Goal: Task Accomplishment & Management: Manage account settings

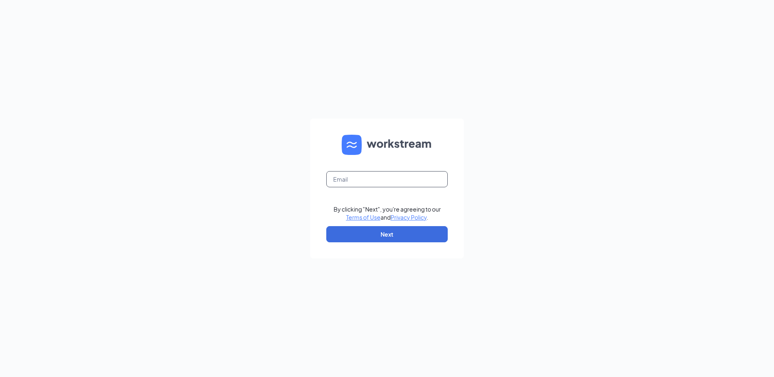
click at [349, 179] on input "text" at bounding box center [387, 179] width 122 height 16
type input "rs039736@tacobell.com"
click at [395, 235] on button "Next" at bounding box center [387, 234] width 122 height 16
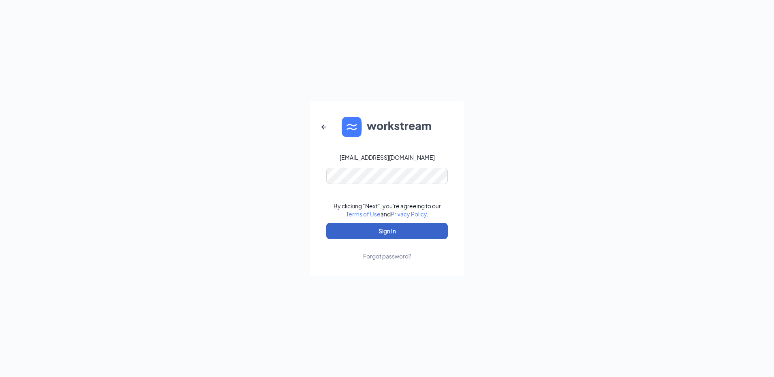
click at [356, 230] on button "Sign In" at bounding box center [387, 231] width 122 height 16
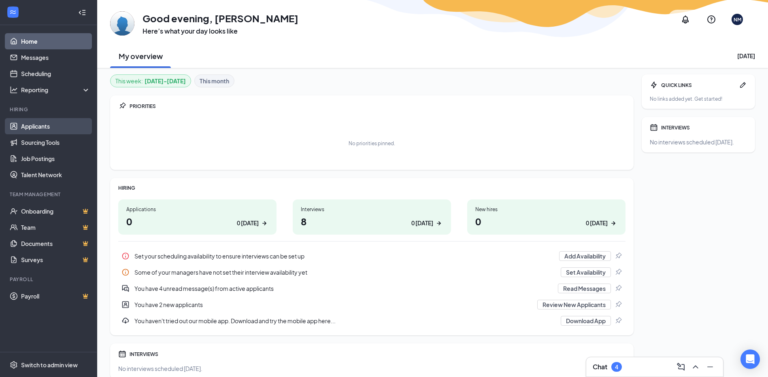
click at [27, 127] on link "Applicants" at bounding box center [55, 126] width 69 height 16
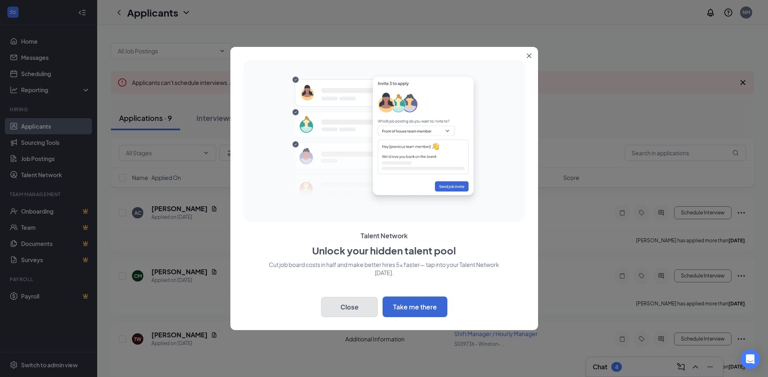
click at [365, 306] on button "Close" at bounding box center [349, 307] width 57 height 20
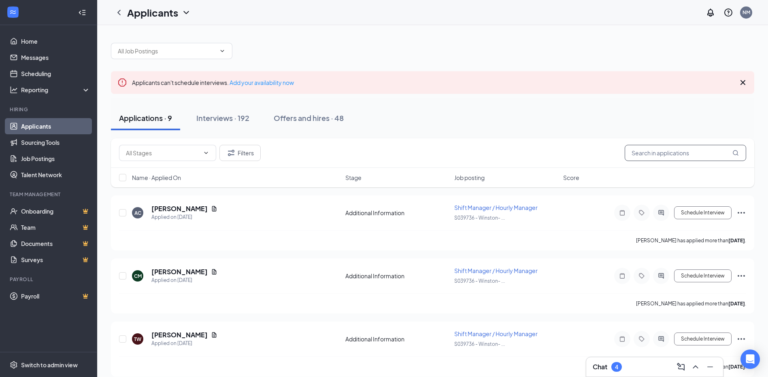
click at [653, 155] on input "text" at bounding box center [686, 153] width 122 height 16
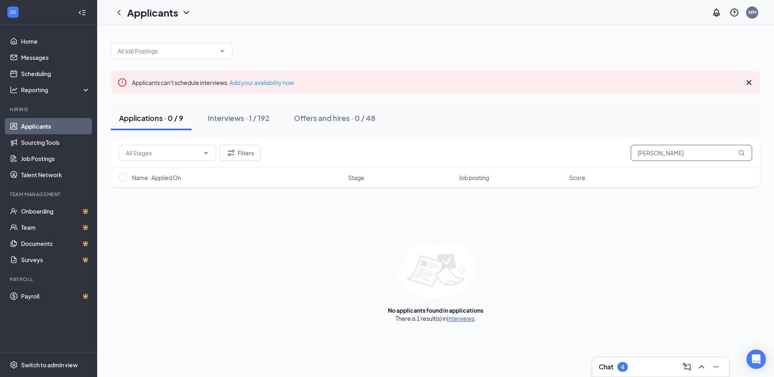
type input "[PERSON_NAME]"
click at [462, 320] on link "Interviews" at bounding box center [461, 318] width 28 height 7
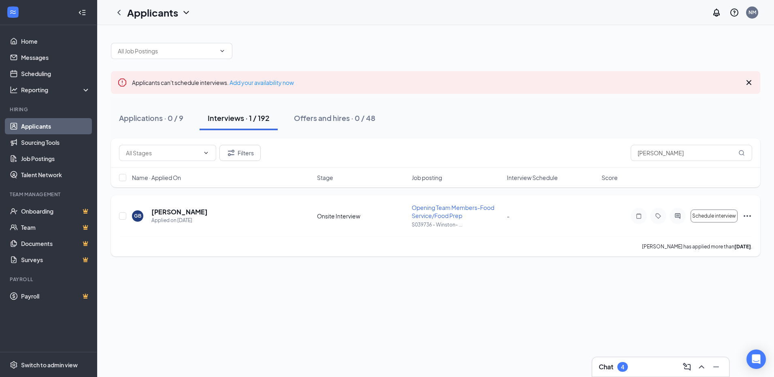
click at [746, 216] on icon "Ellipses" at bounding box center [748, 216] width 10 height 10
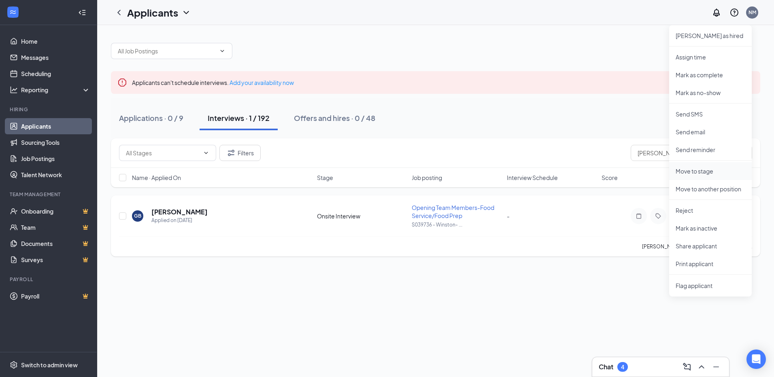
click at [698, 171] on p "Move to stage" at bounding box center [711, 171] width 70 height 8
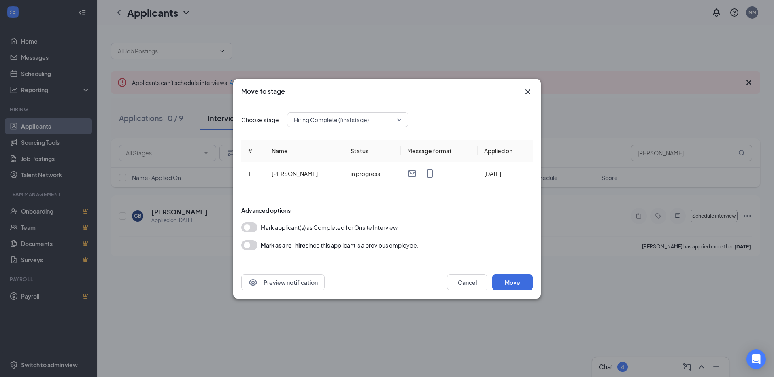
click at [260, 229] on div "Mark applicant(s) as Completed for Onsite Interview" at bounding box center [387, 228] width 292 height 10
click at [246, 226] on button "button" at bounding box center [249, 228] width 16 height 10
click at [517, 283] on button "Move" at bounding box center [513, 283] width 41 height 16
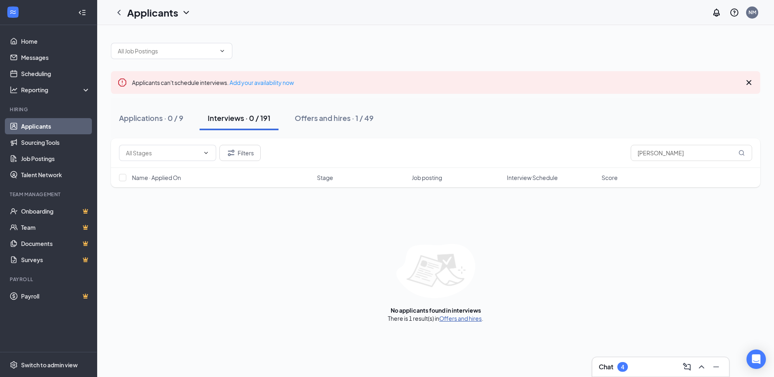
click at [452, 319] on link "Offers and hires" at bounding box center [460, 318] width 43 height 7
